Goal: Information Seeking & Learning: Learn about a topic

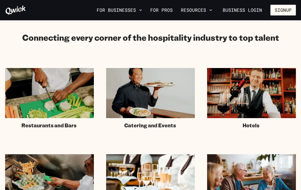
scroll to position [292, 0]
click at [137, 125] on span "Catering and Events" at bounding box center [150, 125] width 52 height 6
